Goal: Task Accomplishment & Management: Use online tool/utility

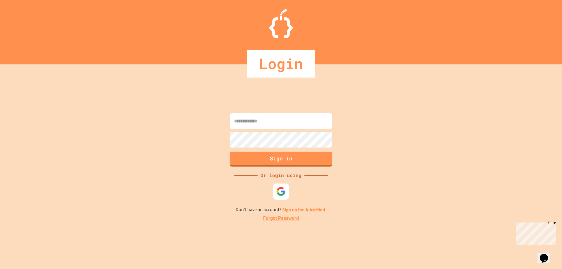
click at [282, 190] on img at bounding box center [281, 191] width 10 height 10
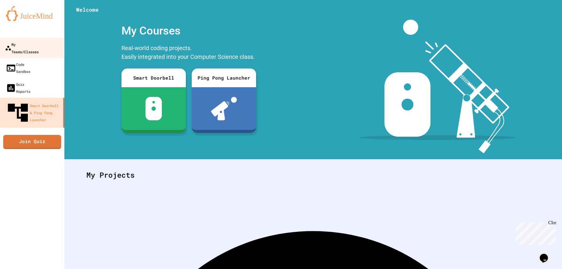
click at [32, 44] on div "My Teams/Classes" at bounding box center [22, 48] width 34 height 14
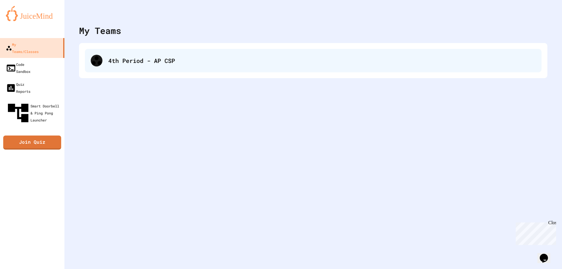
click at [170, 68] on div "4th Period - AP CSP" at bounding box center [313, 60] width 456 height 23
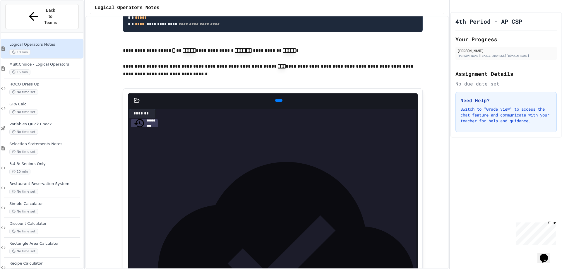
scroll to position [527, 0]
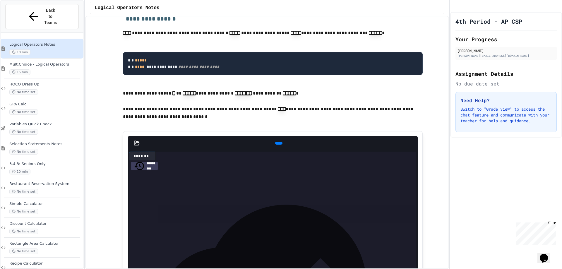
click at [280, 149] on icon at bounding box center [281, 147] width 3 height 4
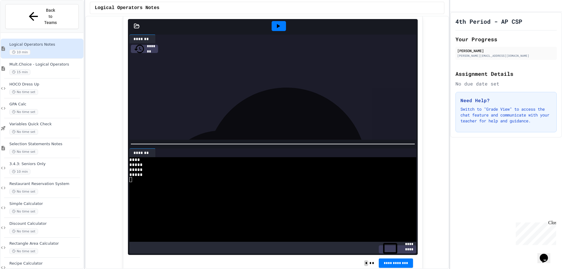
scroll to position [702, 0]
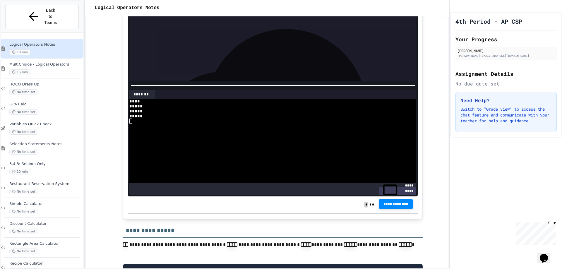
click at [389, 209] on button "**********" at bounding box center [396, 203] width 35 height 9
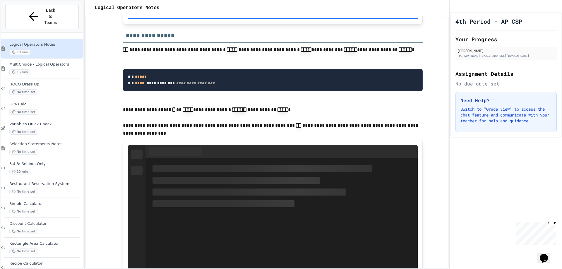
scroll to position [936, 0]
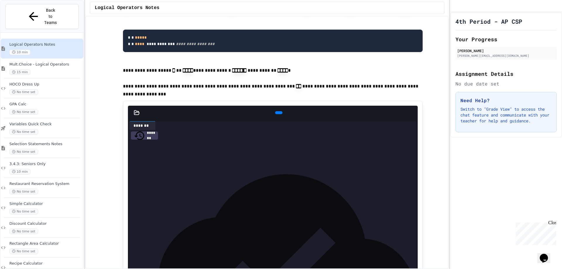
click at [275, 114] on div at bounding box center [278, 112] width 7 height 3
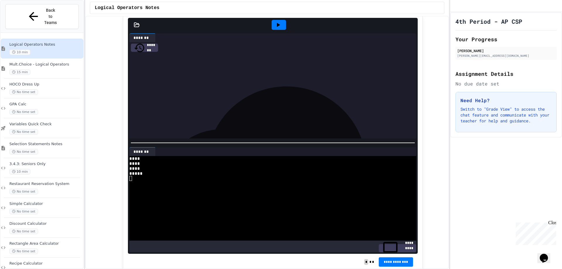
scroll to position [1053, 0]
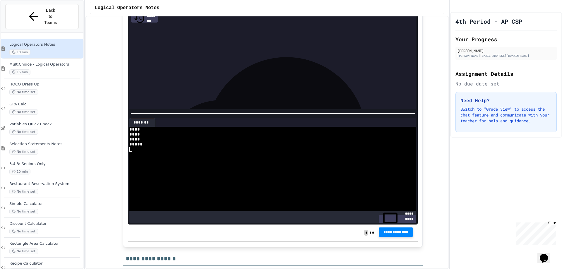
click at [390, 234] on span "**********" at bounding box center [395, 232] width 25 height 5
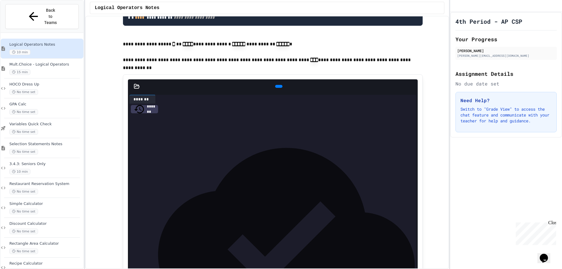
scroll to position [1346, 0]
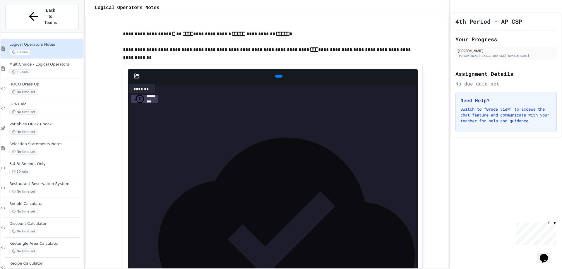
click at [278, 76] on icon at bounding box center [278, 76] width 0 height 0
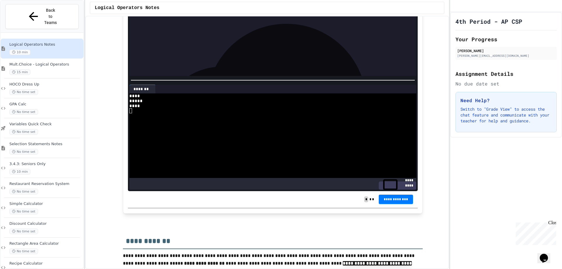
scroll to position [1463, 0]
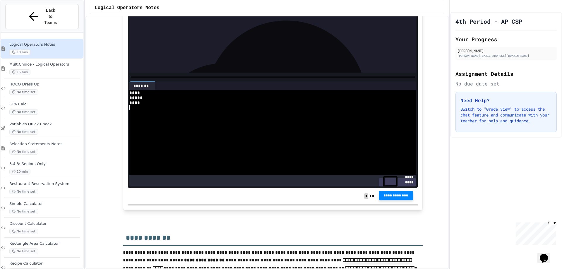
click at [395, 198] on span "**********" at bounding box center [395, 195] width 25 height 5
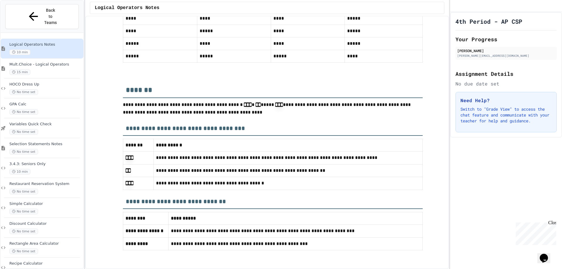
scroll to position [2483, 0]
click at [53, 62] on div "Mult.Choice - Logical Operators 15 min" at bounding box center [45, 68] width 73 height 13
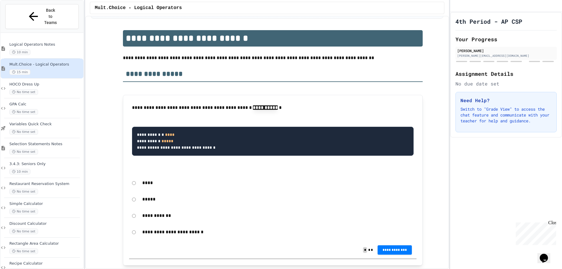
scroll to position [88, 0]
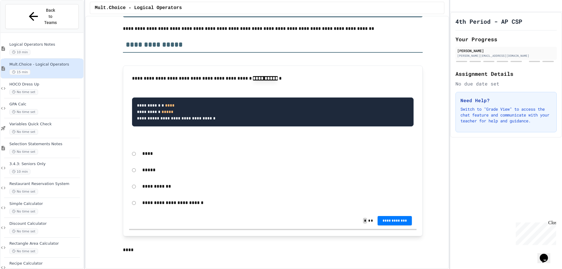
click at [131, 157] on div "****" at bounding box center [272, 153] width 287 height 13
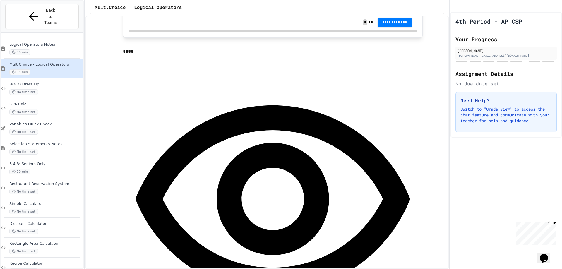
scroll to position [293, 0]
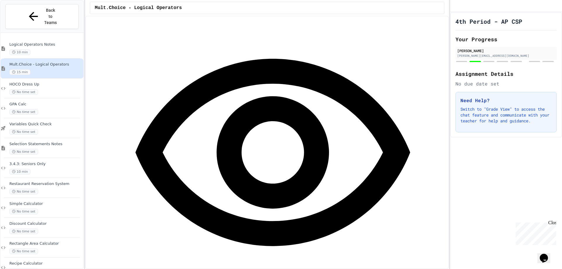
scroll to position [439, 0]
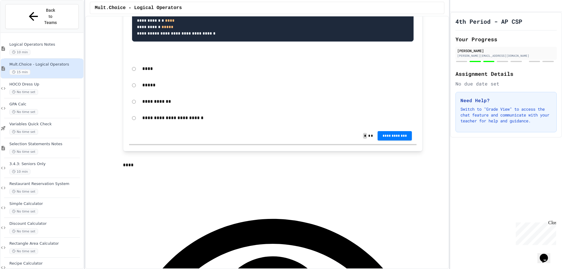
scroll to position [176, 0]
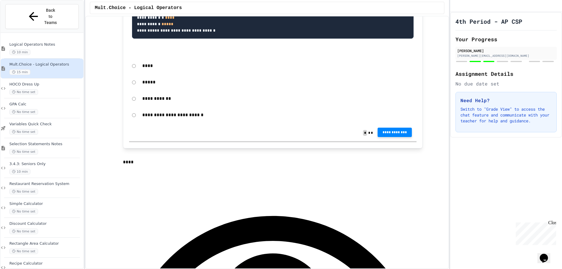
click at [384, 131] on span "**********" at bounding box center [394, 132] width 25 height 5
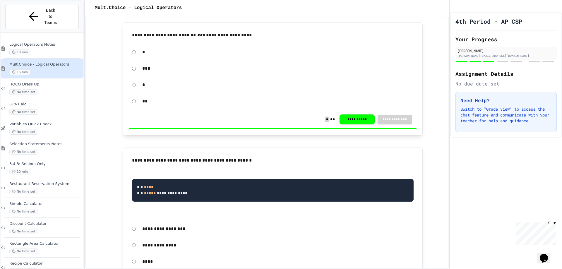
scroll to position [644, 0]
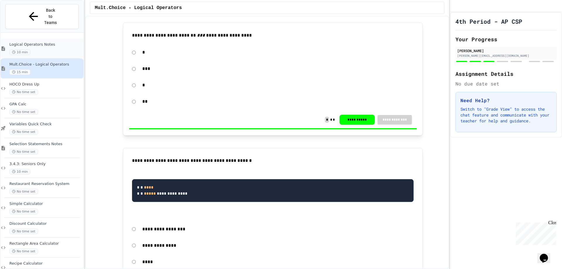
click at [60, 49] on div "10 min" at bounding box center [45, 52] width 73 height 6
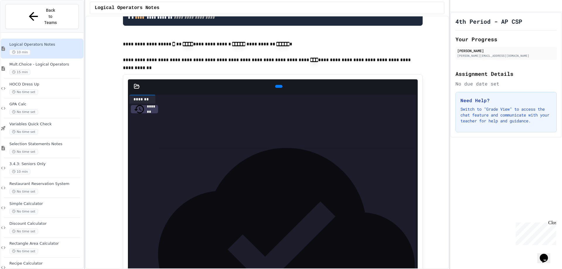
scroll to position [1346, 0]
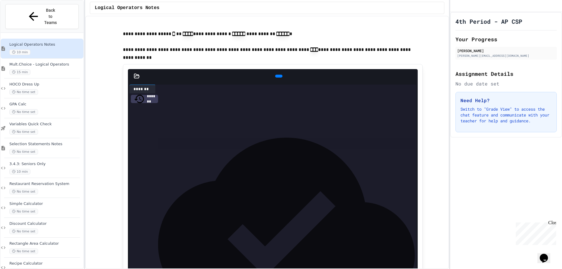
click at [275, 78] on div at bounding box center [278, 76] width 7 height 3
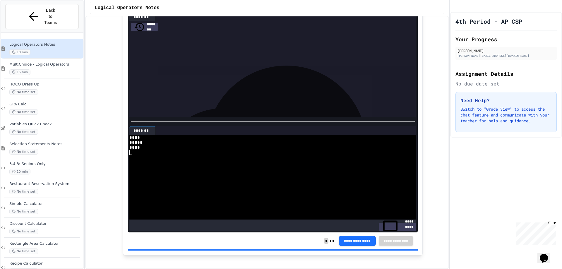
scroll to position [1404, 0]
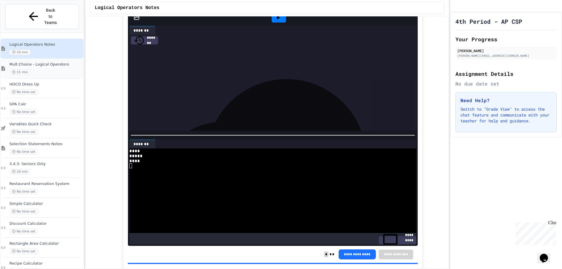
click at [40, 62] on span "Mult.Choice - Logical Operators" at bounding box center [45, 64] width 73 height 5
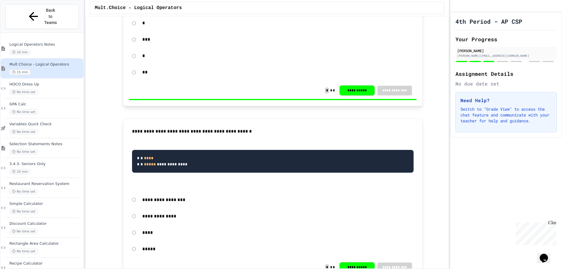
scroll to position [585, 0]
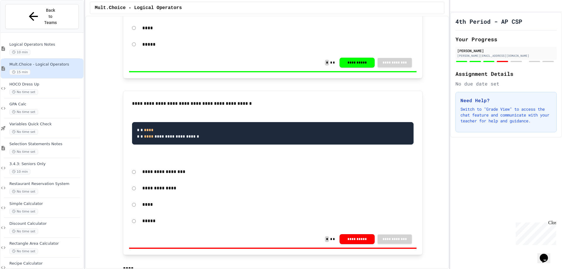
scroll to position [878, 0]
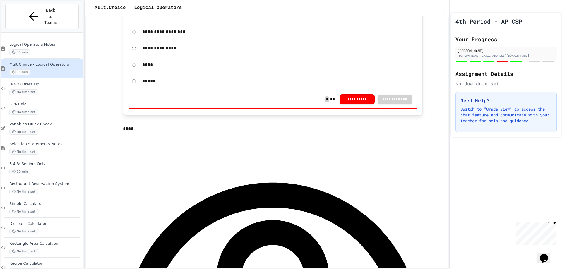
scroll to position [1024, 0]
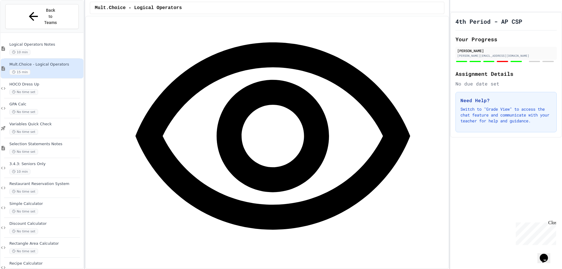
scroll to position [1170, 0]
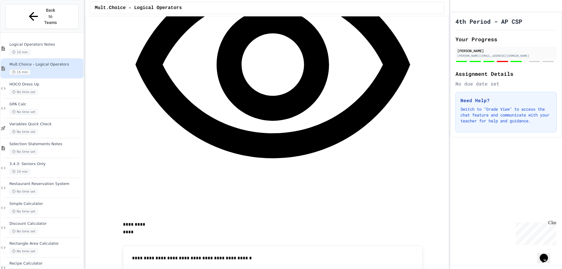
scroll to position [1316, 0]
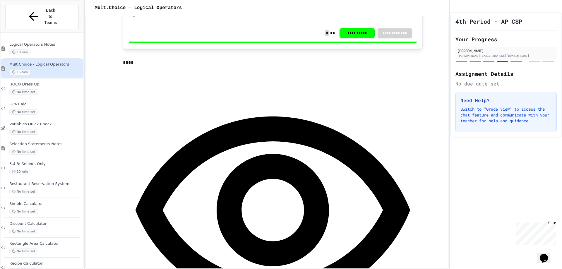
scroll to position [1668, 0]
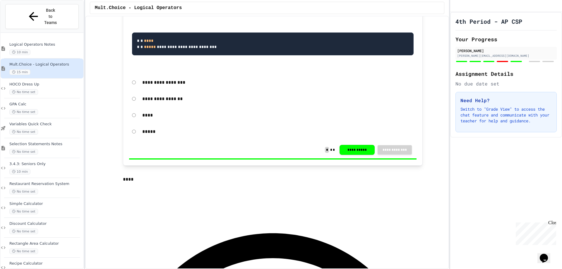
scroll to position [1434, 0]
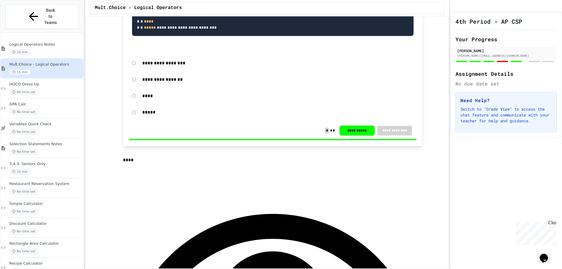
scroll to position [1463, 0]
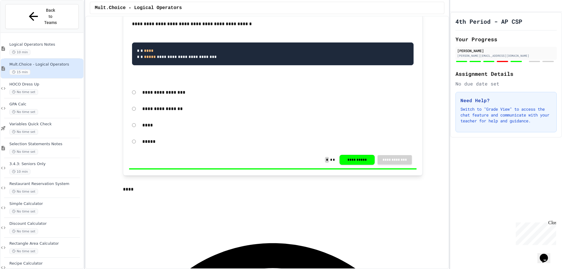
drag, startPoint x: 187, startPoint y: 116, endPoint x: 174, endPoint y: 118, distance: 12.7
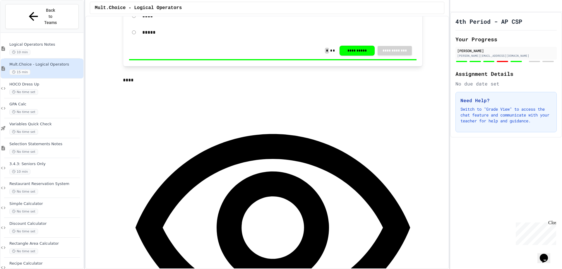
scroll to position [1609, 0]
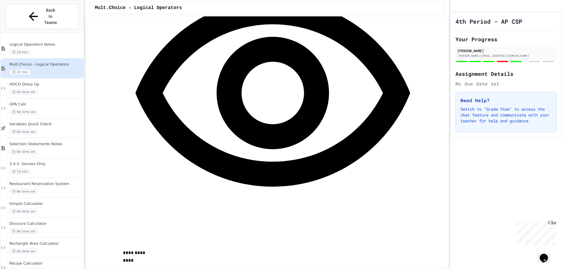
scroll to position [1726, 0]
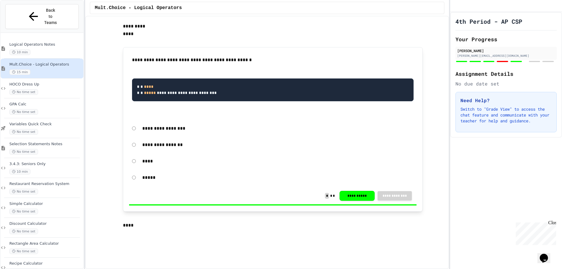
scroll to position [1375, 0]
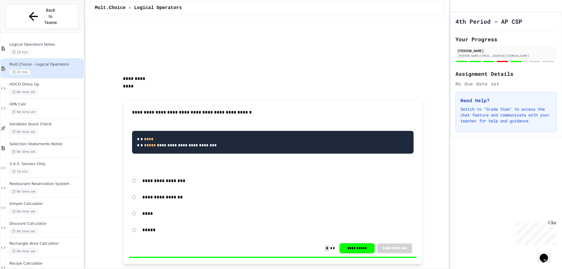
scroll to position [1375, 0]
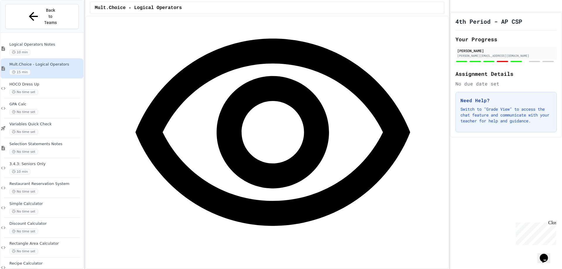
scroll to position [1726, 0]
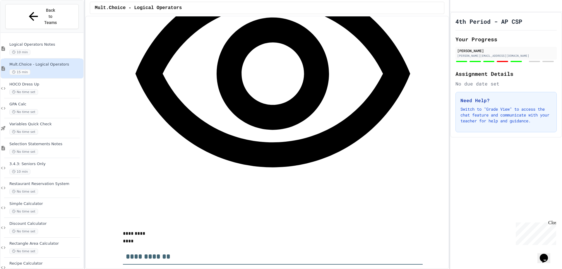
drag, startPoint x: 154, startPoint y: 143, endPoint x: 138, endPoint y: 146, distance: 15.5
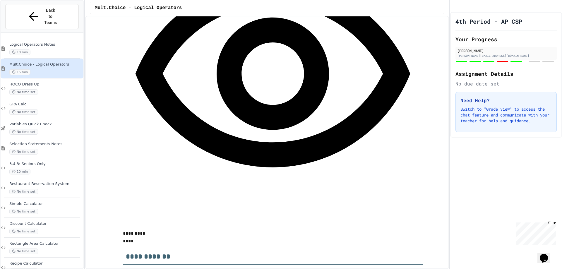
drag, startPoint x: 164, startPoint y: 144, endPoint x: 154, endPoint y: 147, distance: 10.6
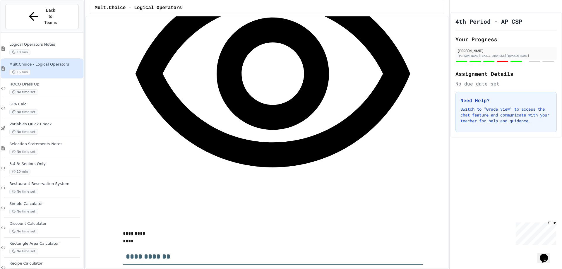
drag, startPoint x: 298, startPoint y: 143, endPoint x: 195, endPoint y: 150, distance: 103.2
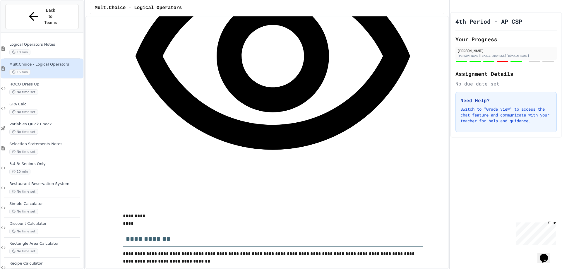
scroll to position [1784, 0]
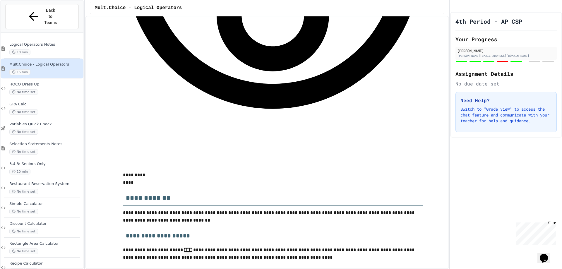
drag, startPoint x: 222, startPoint y: 116, endPoint x: 226, endPoint y: 98, distance: 18.8
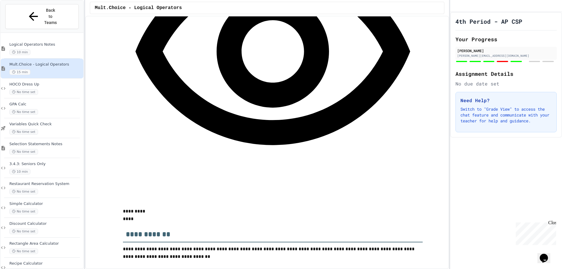
scroll to position [1759, 0]
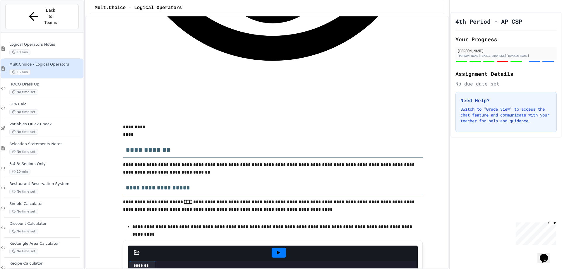
scroll to position [1818, 0]
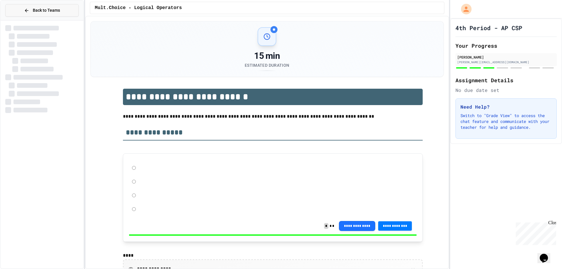
click at [55, 12] on span "Back to Teams" at bounding box center [46, 10] width 27 height 6
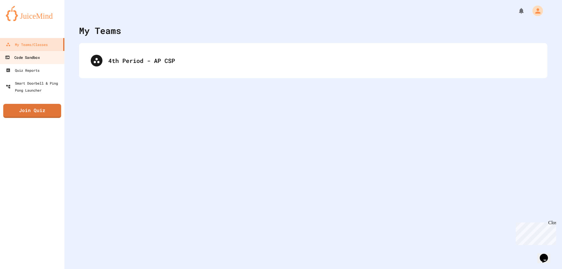
click at [61, 56] on link "Code Sandbox" at bounding box center [32, 57] width 66 height 13
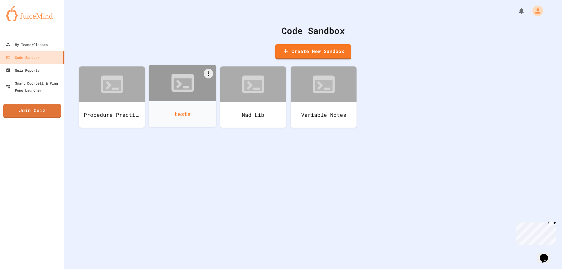
click at [181, 98] on div at bounding box center [182, 83] width 67 height 36
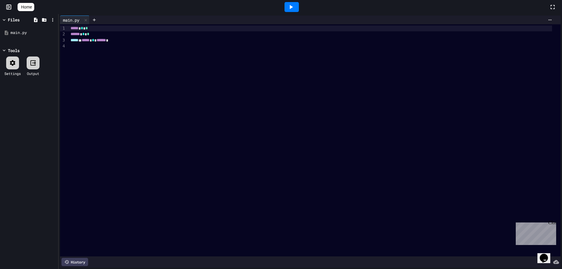
click at [123, 46] on div at bounding box center [314, 46] width 491 height 6
drag, startPoint x: 135, startPoint y: 41, endPoint x: 47, endPoint y: 25, distance: 89.5
click at [47, 25] on div "Files main.py Tools Settings Output main.py 9 1 2 3 4 › ***** * * ****** * * **…" at bounding box center [281, 141] width 562 height 255
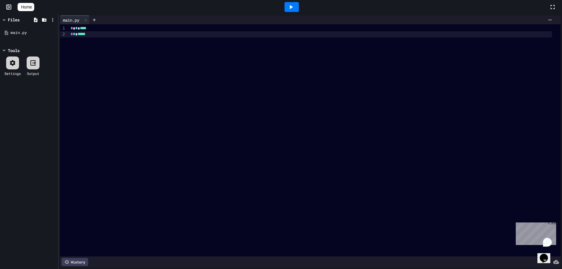
click at [71, 36] on span "*" at bounding box center [72, 34] width 2 height 4
click at [72, 36] on span "*" at bounding box center [72, 34] width 2 height 4
click at [95, 35] on div "* * *****" at bounding box center [310, 34] width 483 height 6
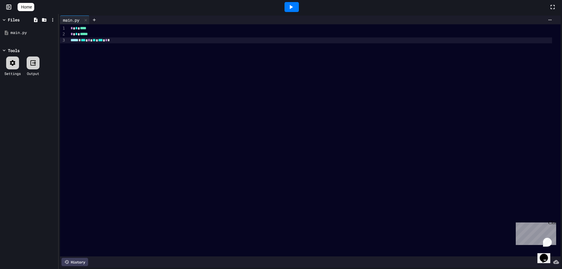
click at [291, 7] on icon at bounding box center [290, 7] width 7 height 7
